Goal: Check status

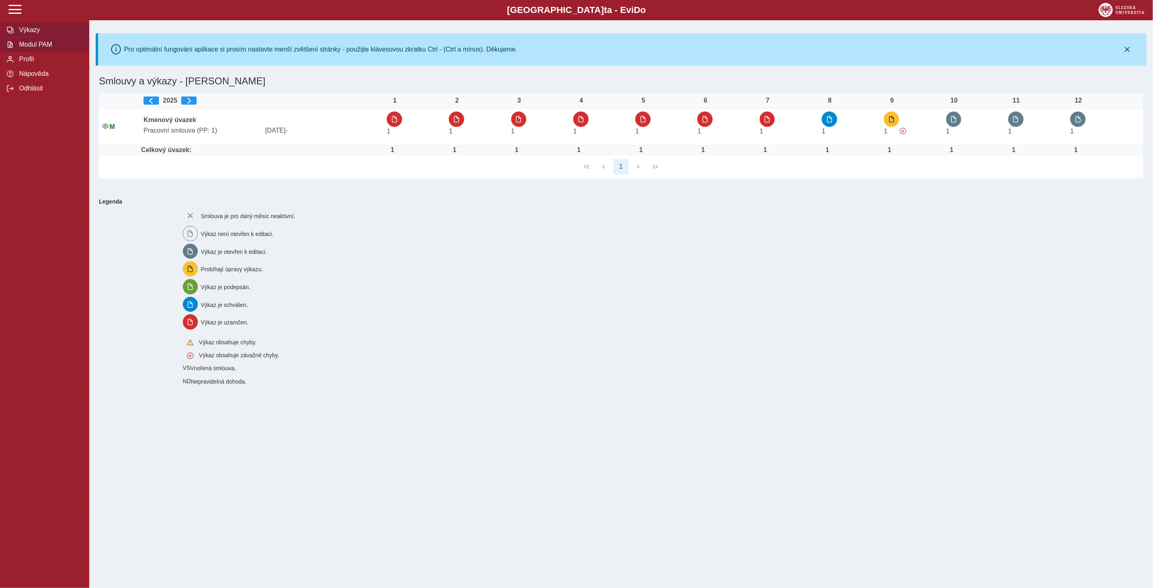
click at [29, 47] on span "Modul PAM" at bounding box center [50, 44] width 66 height 7
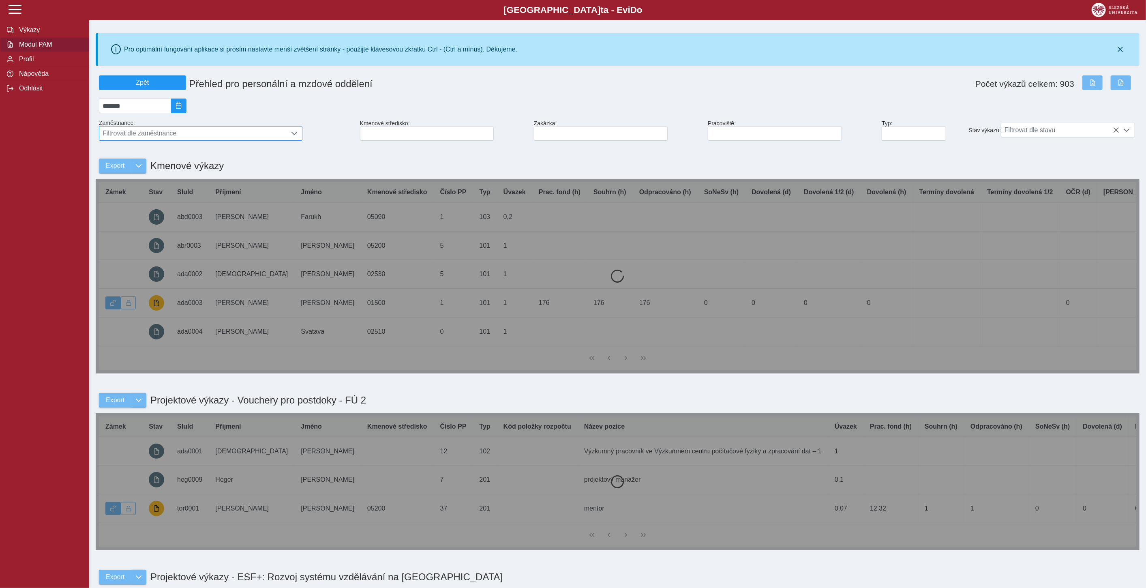
click at [156, 136] on span "Filtrovat dle zaměstnance" at bounding box center [192, 134] width 187 height 14
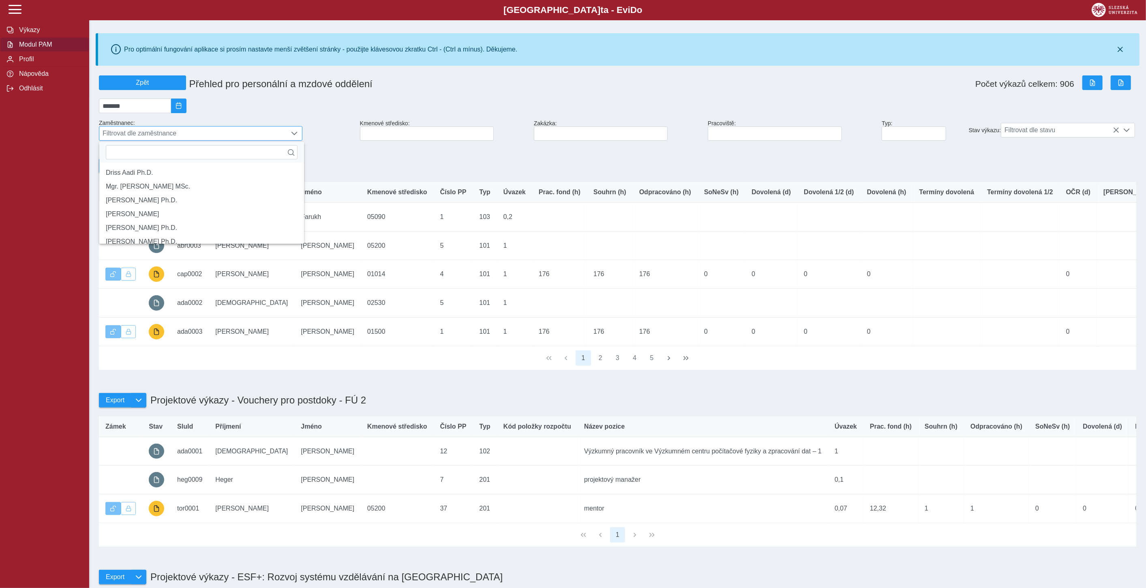
scroll to position [5, 34]
type input "*********"
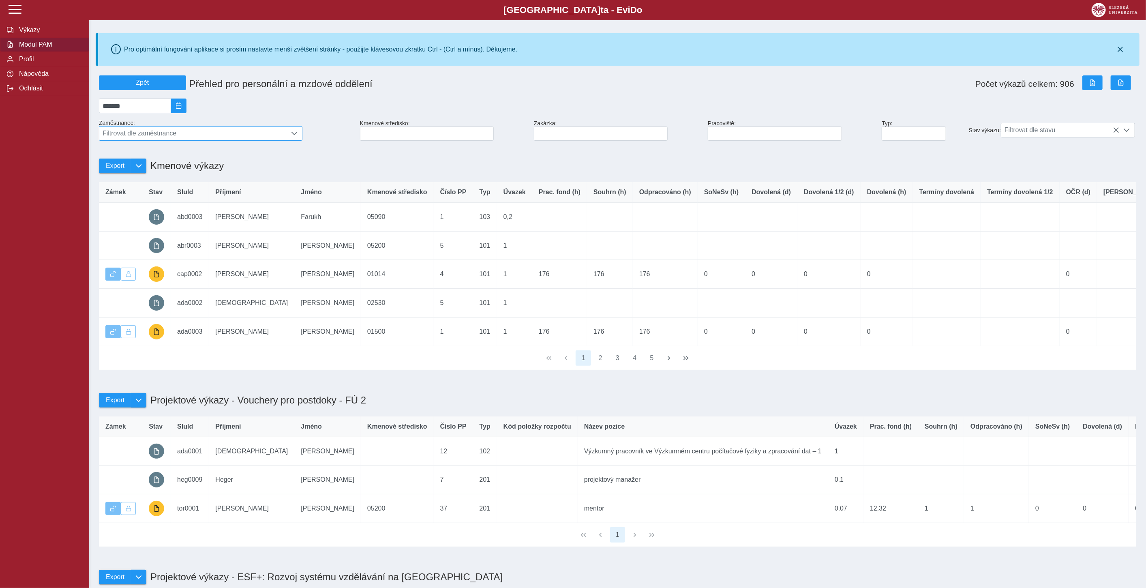
click at [178, 133] on span "Filtrovat dle zaměstnance" at bounding box center [192, 134] width 187 height 14
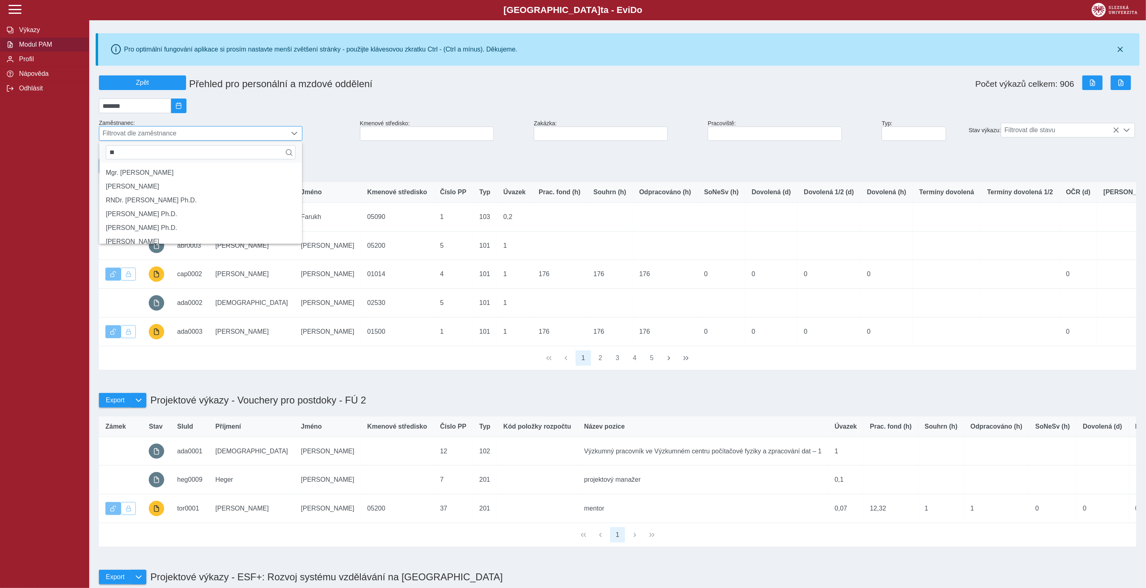
type input "*"
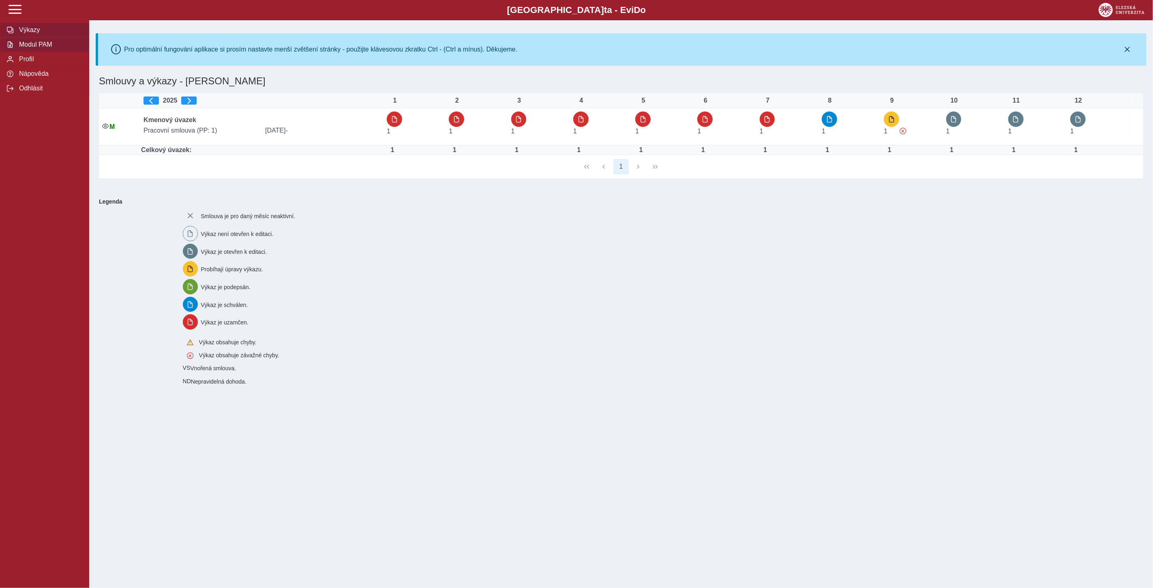
click at [40, 47] on span "Modul PAM" at bounding box center [50, 44] width 66 height 7
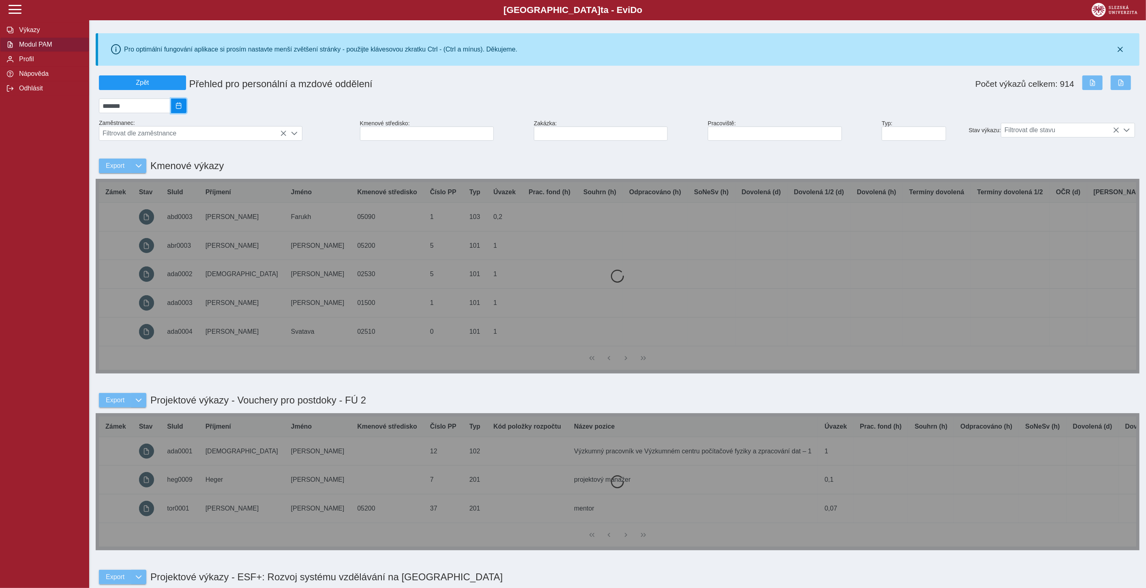
click at [187, 103] on button "2025/08" at bounding box center [178, 106] width 15 height 15
click at [170, 180] on span "Zář" at bounding box center [169, 176] width 27 height 14
type input "*******"
click at [176, 136] on span "Filtrovat dle zaměstnance" at bounding box center [192, 134] width 187 height 14
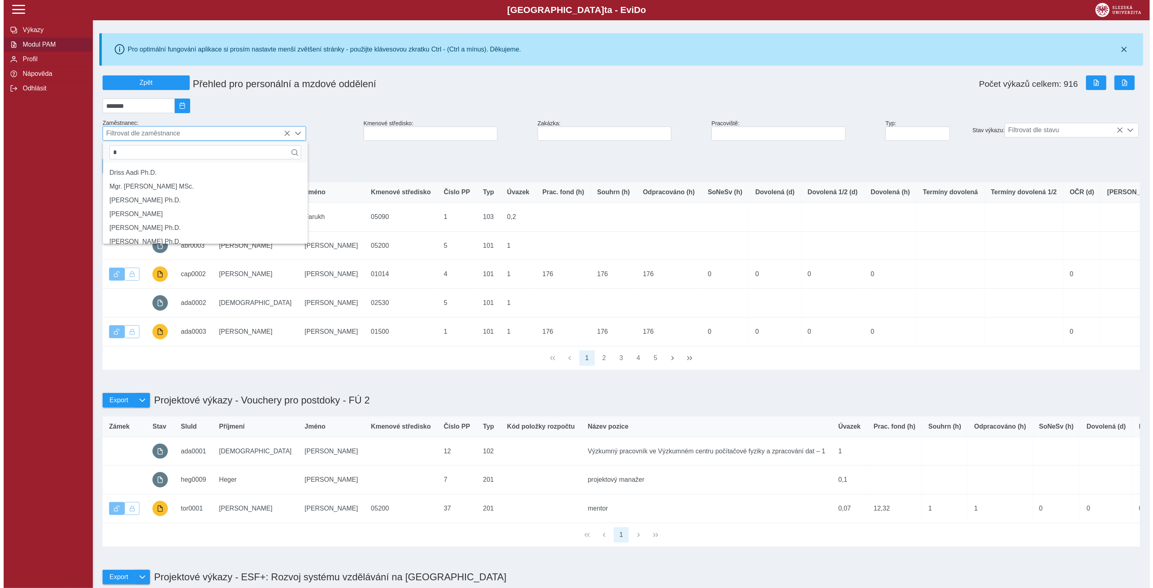
scroll to position [5, 34]
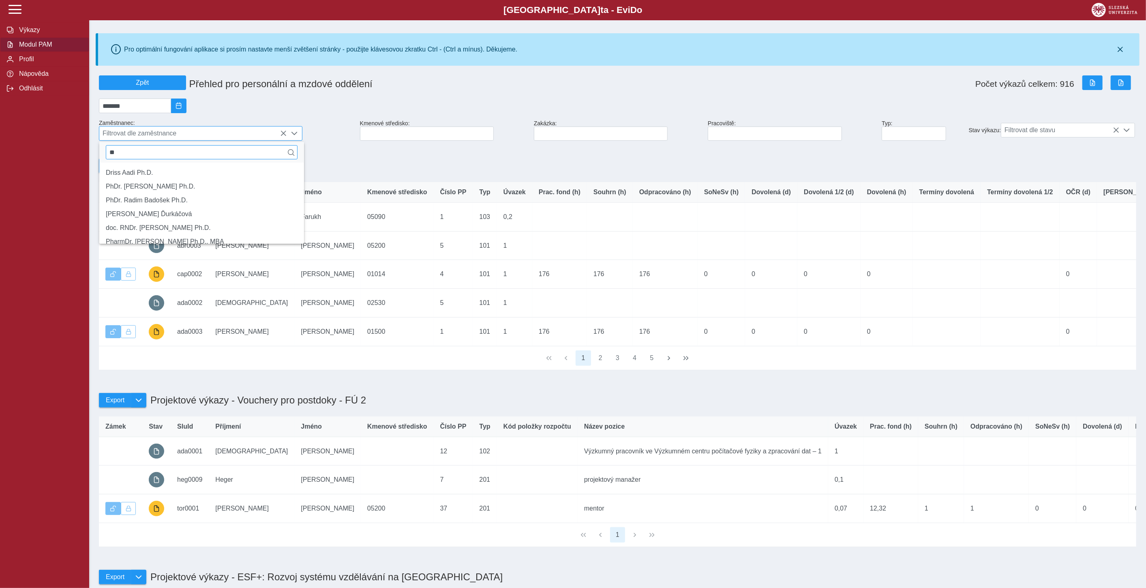
type input "*"
type input "****"
click at [136, 180] on li "[PERSON_NAME] Ph.D." at bounding box center [200, 173] width 203 height 14
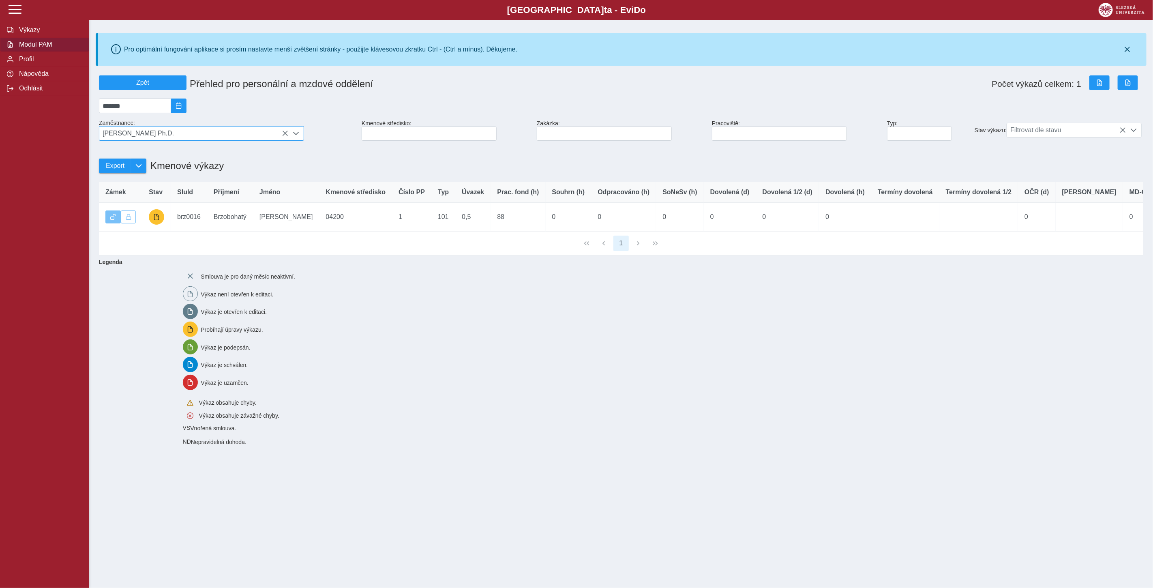
click at [284, 133] on icon at bounding box center [285, 133] width 6 height 6
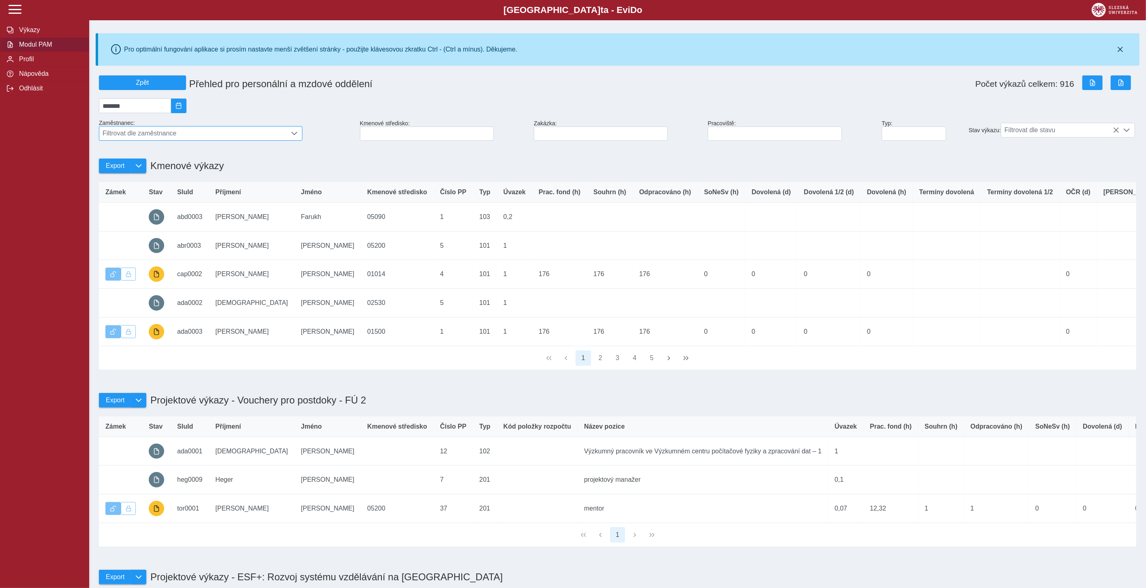
click at [211, 132] on span "Filtrovat dle zaměstnance" at bounding box center [192, 134] width 187 height 14
type input "*"
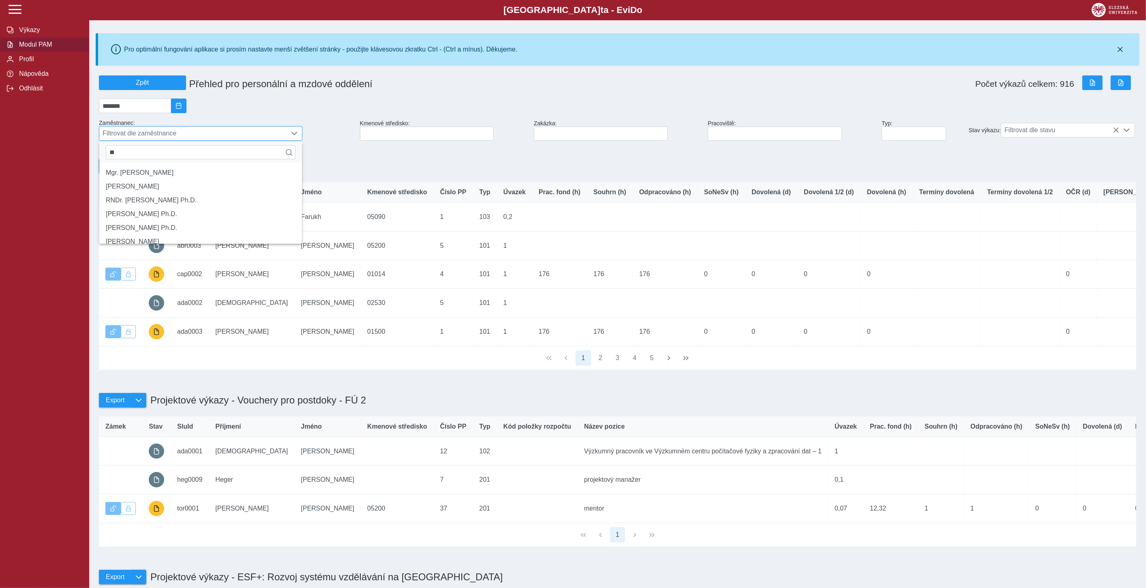
type input "*"
type input "****"
click at [202, 176] on li "prof. PhDr. [PERSON_NAME] Pour Hashemi CSc." at bounding box center [200, 173] width 203 height 14
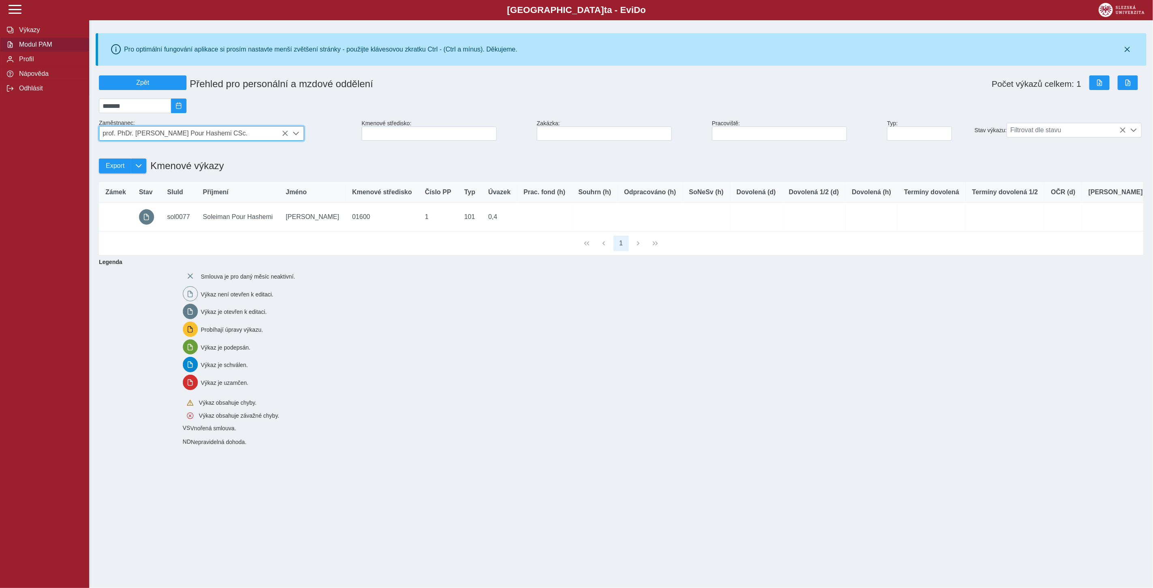
click at [287, 134] on icon at bounding box center [285, 133] width 6 height 6
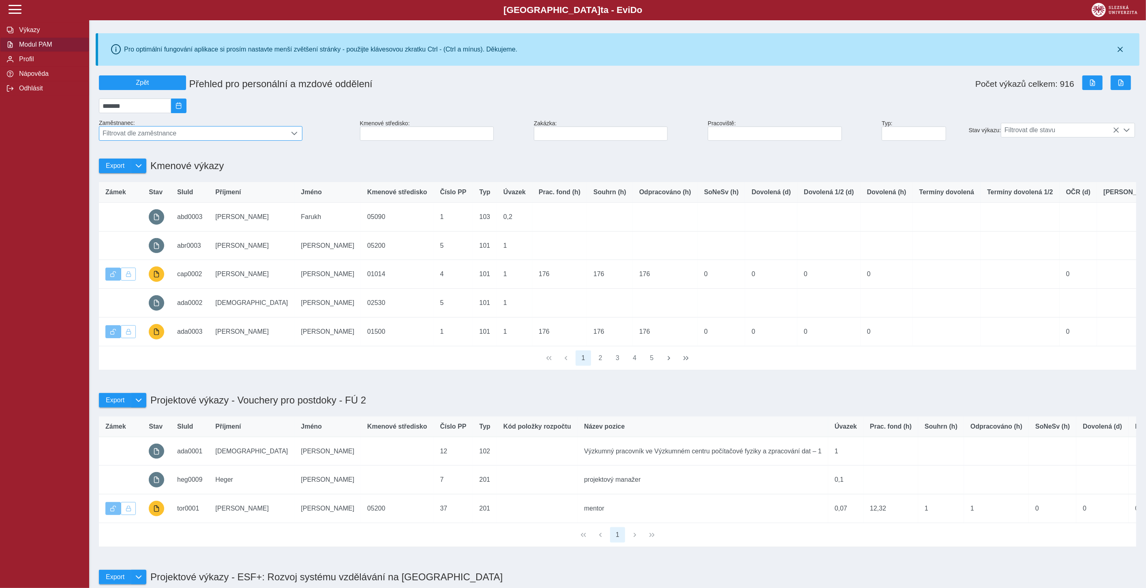
click at [213, 132] on span "Filtrovat dle zaměstnance" at bounding box center [192, 134] width 187 height 14
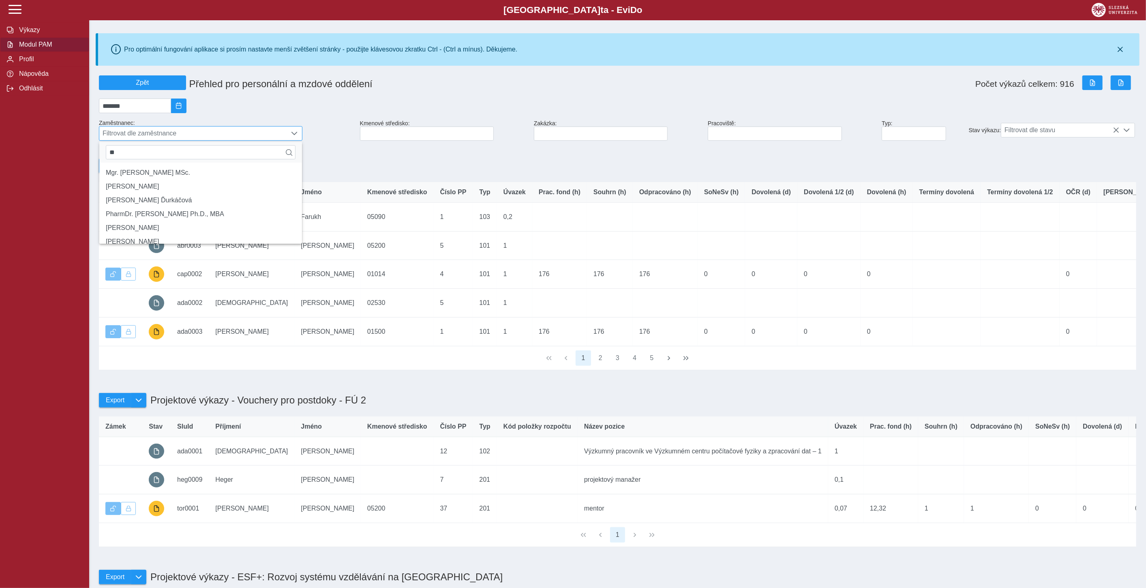
type input "*"
type input "****"
drag, startPoint x: 136, startPoint y: 202, endPoint x: 123, endPoint y: 206, distance: 13.1
click at [136, 202] on li "MgA. [PERSON_NAME]" at bounding box center [200, 200] width 203 height 14
